Goal: Information Seeking & Learning: Understand process/instructions

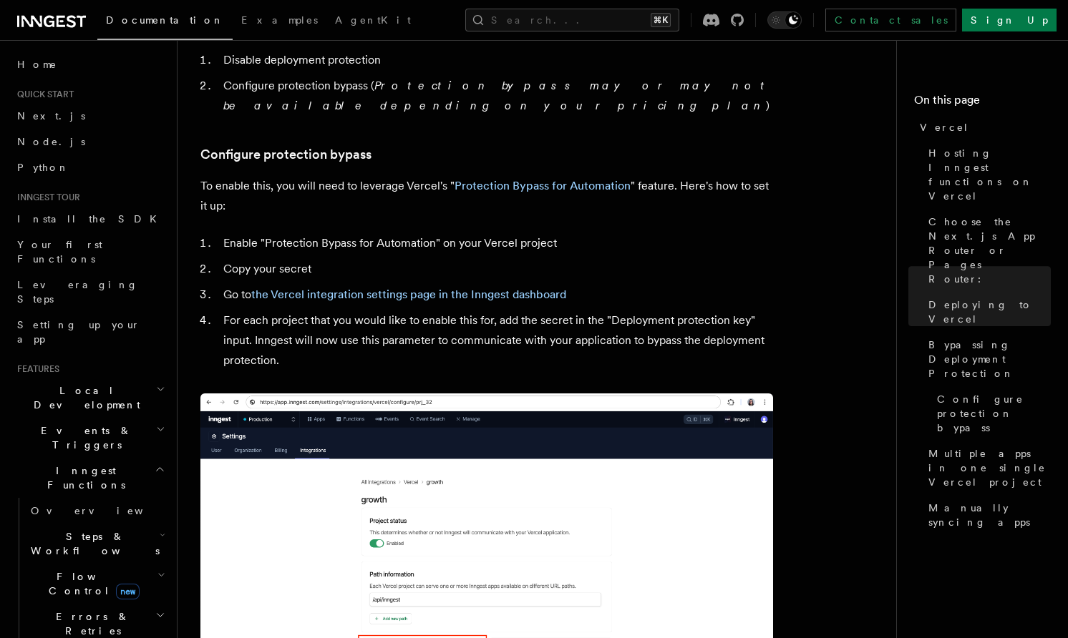
scroll to position [1276, 0]
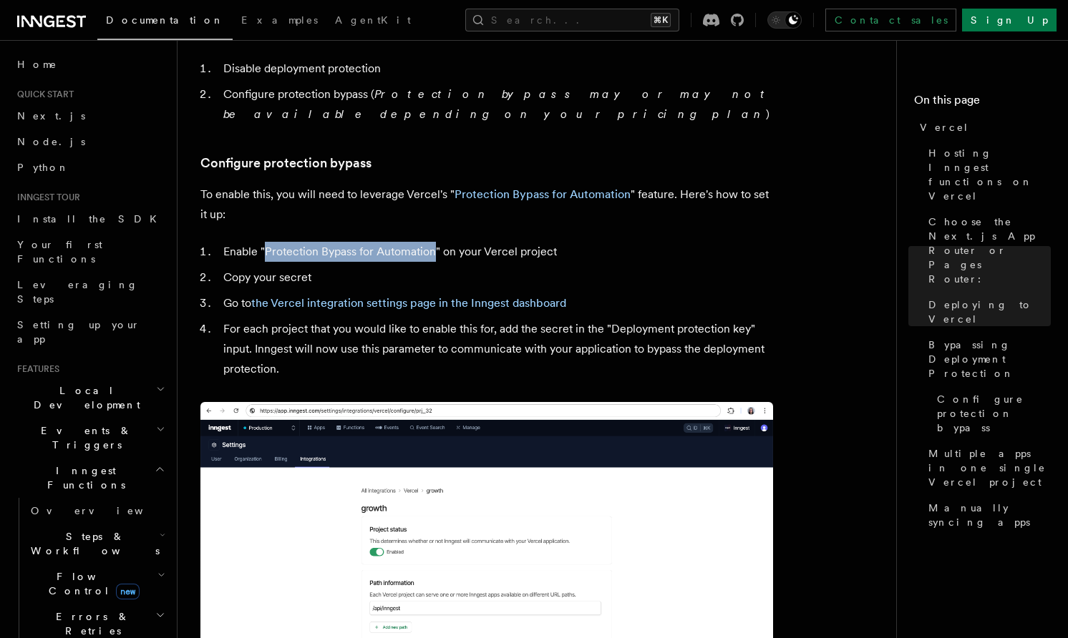
drag, startPoint x: 433, startPoint y: 214, endPoint x: 264, endPoint y: 213, distance: 168.9
click at [264, 242] on li "Enable "Protection Bypass for Automation" on your Vercel project" at bounding box center [496, 252] width 554 height 20
copy li "Protection Bypass for Automation"
click at [482, 319] on li "For each project that you would like to enable this for, add the secret in the …" at bounding box center [496, 349] width 554 height 60
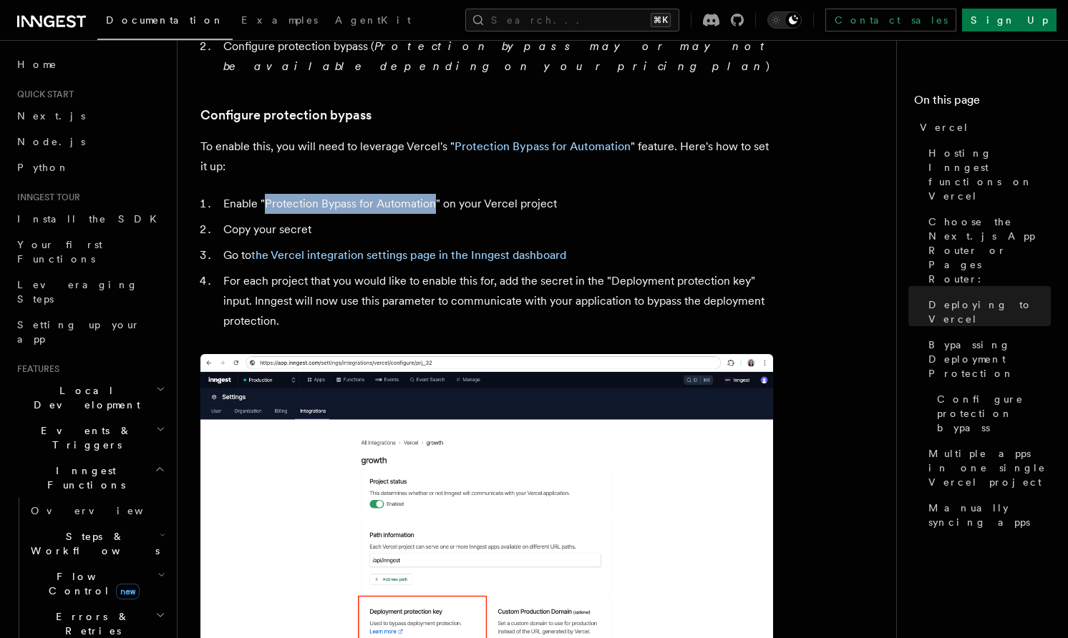
drag, startPoint x: 435, startPoint y: 162, endPoint x: 266, endPoint y: 157, distance: 169.7
click at [266, 194] on li "Enable "Protection Bypass for Automation" on your Vercel project" at bounding box center [496, 204] width 554 height 20
copy li "Protection Bypass for Automation"
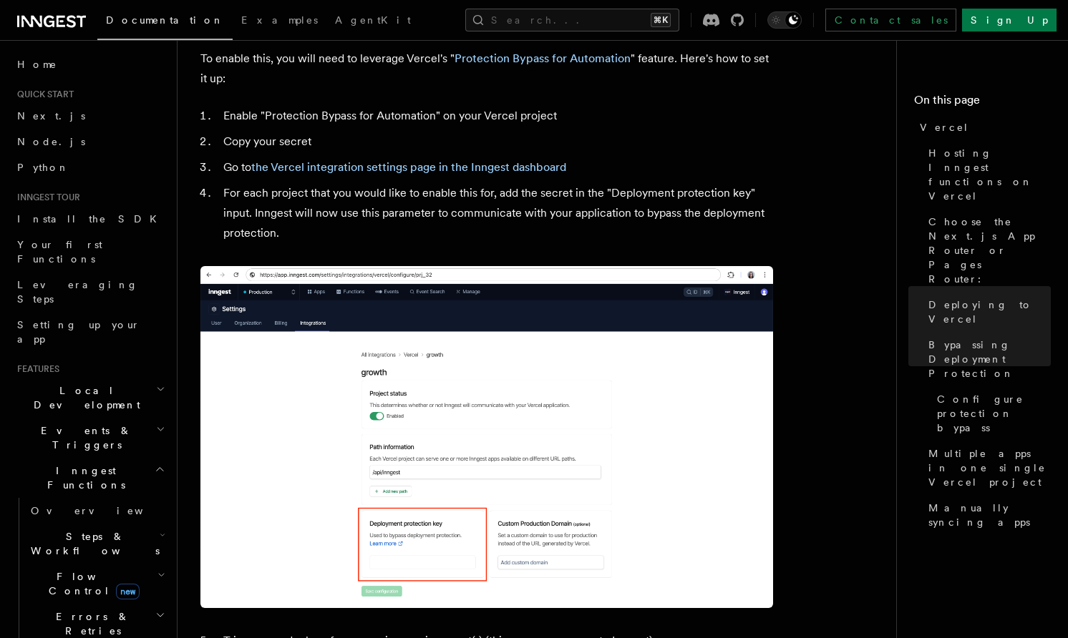
scroll to position [1298, 0]
